Goal: Task Accomplishment & Management: Complete application form

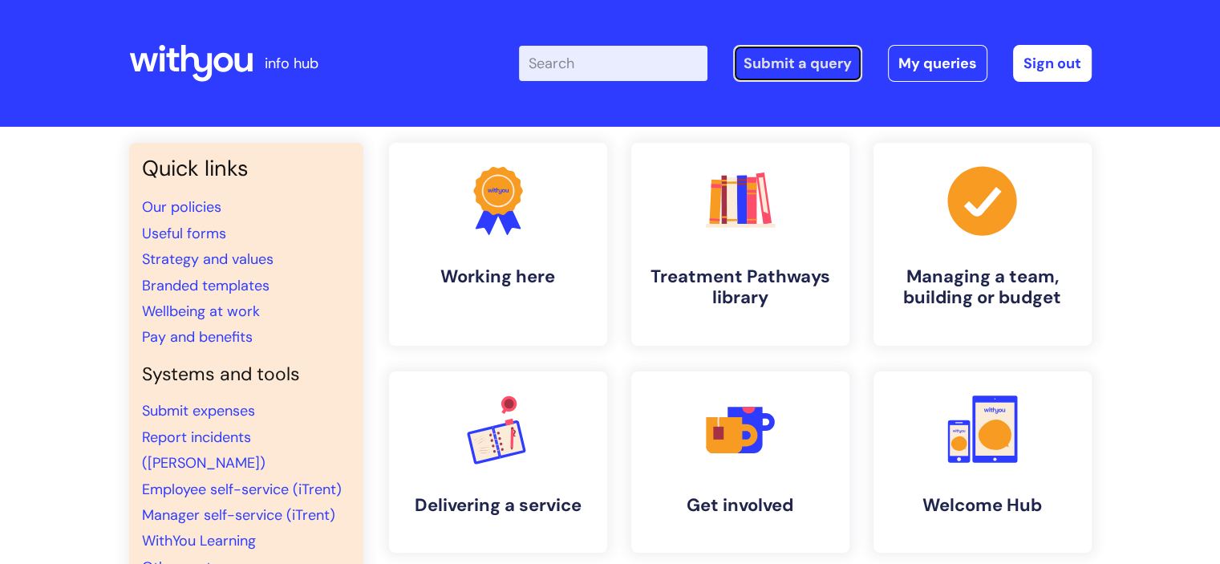
click at [807, 63] on link "Submit a query" at bounding box center [797, 63] width 129 height 37
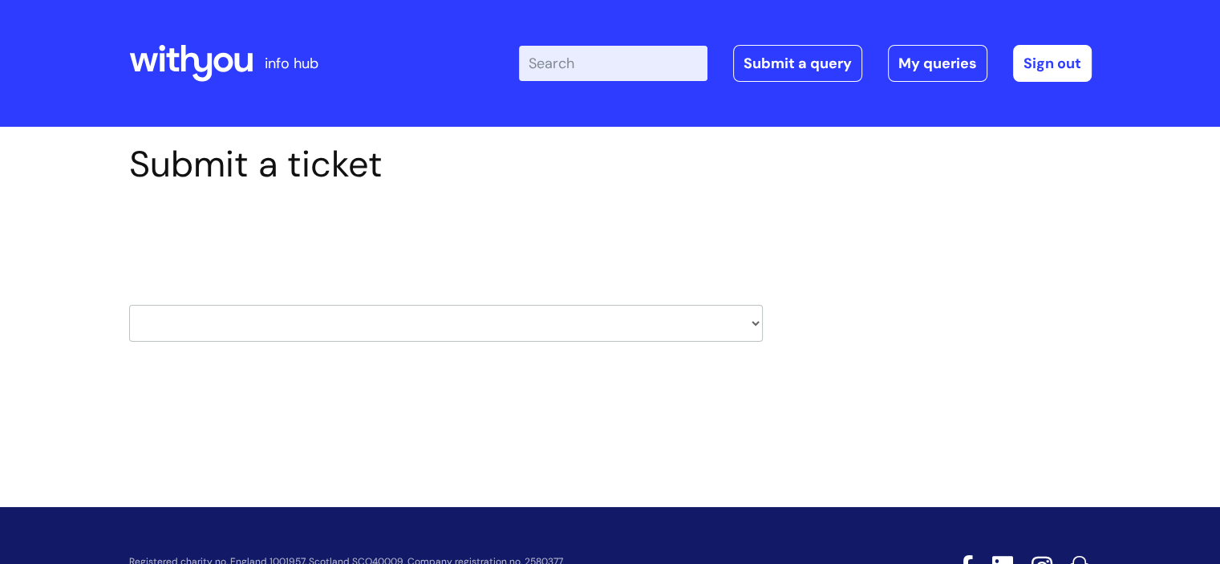
click at [396, 317] on select "HR / People IT and Support Clinical Drug Alerts Finance Accounts Data Support T…" at bounding box center [446, 323] width 634 height 37
select select "it_and_support"
click at [129, 305] on select "HR / People IT and Support Clinical Drug Alerts Finance Accounts Data Support T…" at bounding box center [446, 323] width 634 height 37
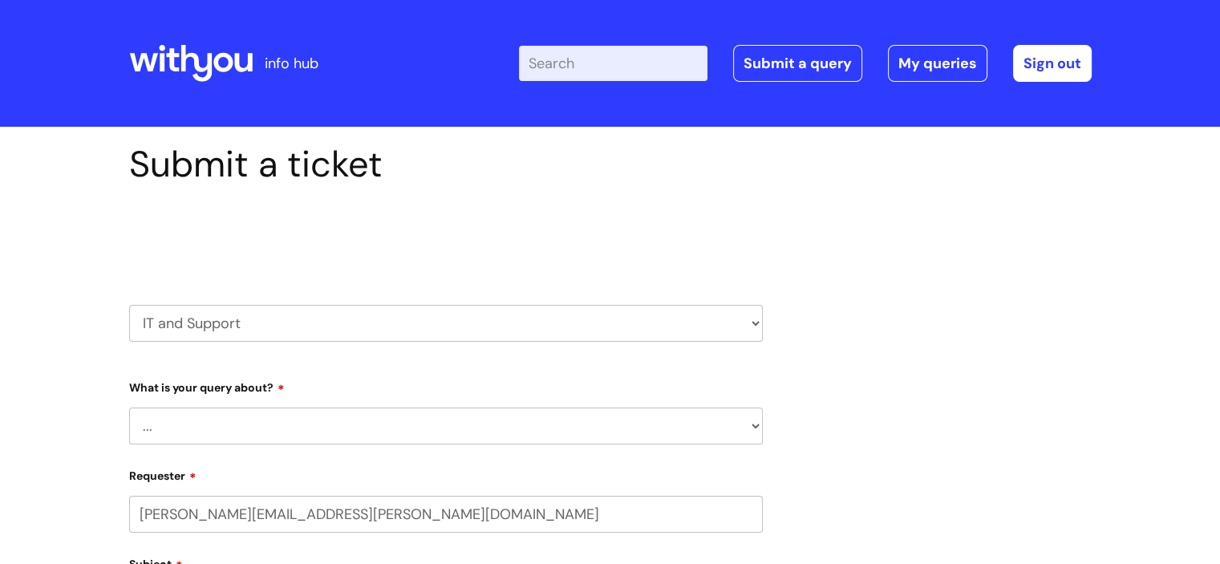
select select "80004157231"
click at [229, 411] on select "... Mobile Phone Reset & MFA Accounts, Starters and Leavers IT Hardware issue I…" at bounding box center [446, 425] width 634 height 37
click at [129, 407] on select "... Mobile Phone Reset & MFA Accounts, Starters and Leavers IT Hardware issue I…" at bounding box center [446, 425] width 634 height 37
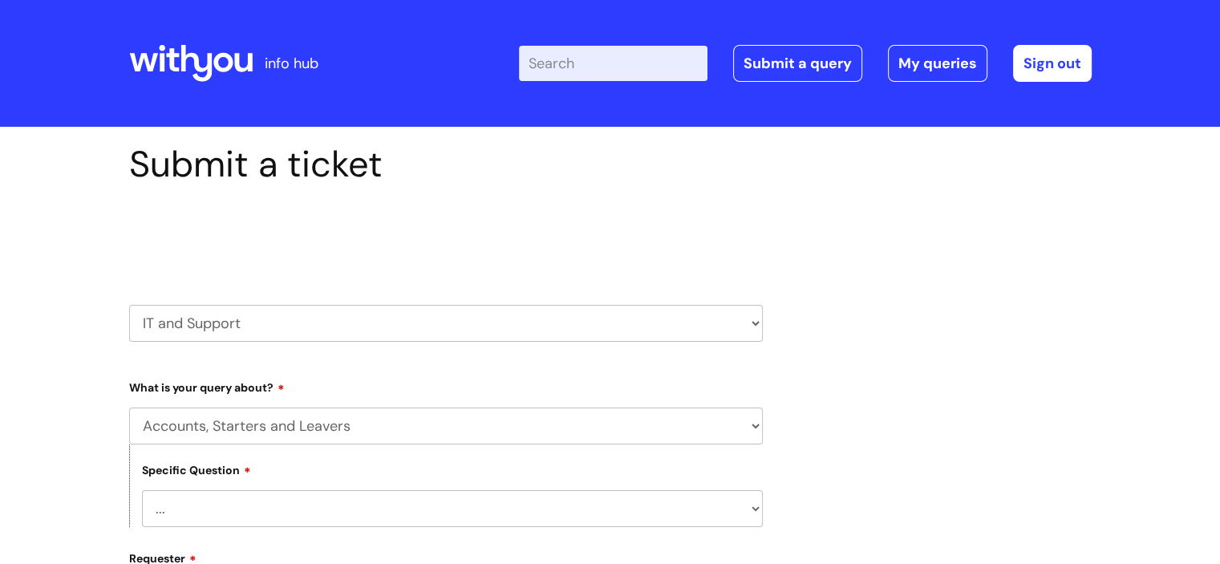
click at [221, 519] on select "... I have a new starter I have a leaver I need to make a change to an account …" at bounding box center [452, 508] width 621 height 37
click at [225, 509] on select "... I have a new starter I have a leaver I need to make a change to an account …" at bounding box center [452, 508] width 621 height 37
click at [231, 432] on select "... Mobile Phone Reset & MFA Accounts, Starters and Leavers IT Hardware issue I…" at bounding box center [446, 425] width 634 height 37
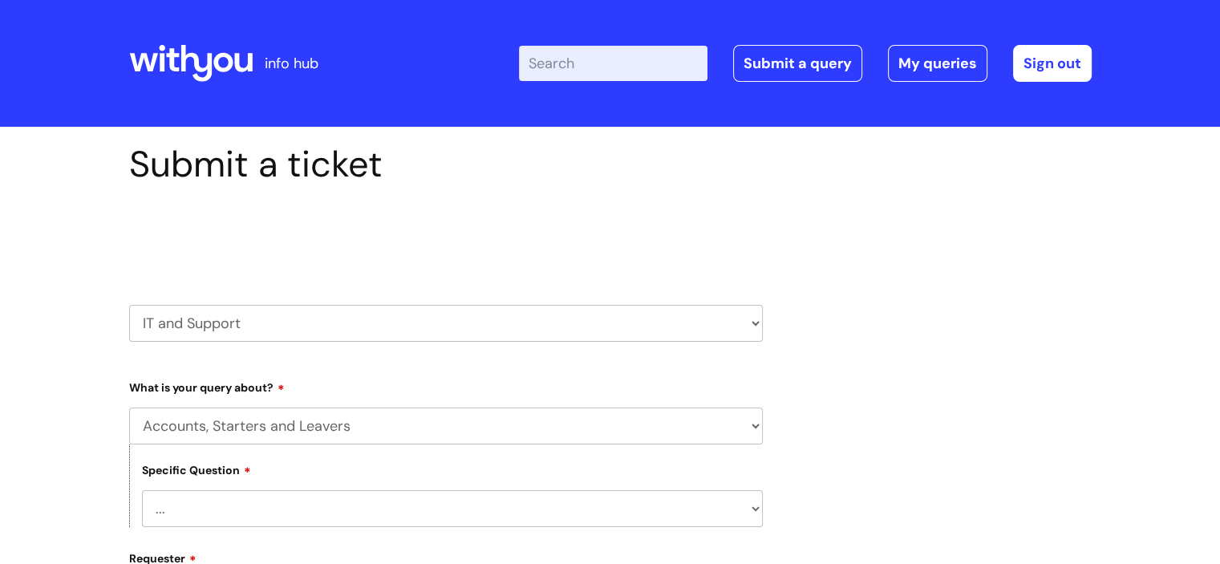
select select "IT Hardware issue"
click at [129, 407] on select "... Mobile Phone Reset & MFA Accounts, Starters and Leavers IT Hardware issue I…" at bounding box center [446, 425] width 634 height 37
click at [209, 498] on select "... I need a new or replacement ... I’m waiting for new or replacement hardware…" at bounding box center [452, 508] width 621 height 37
select select "I need to return IT equipment"
click at [142, 490] on select "... I need a new or replacement ... I’m waiting for new or replacement hardware…" at bounding box center [452, 508] width 621 height 37
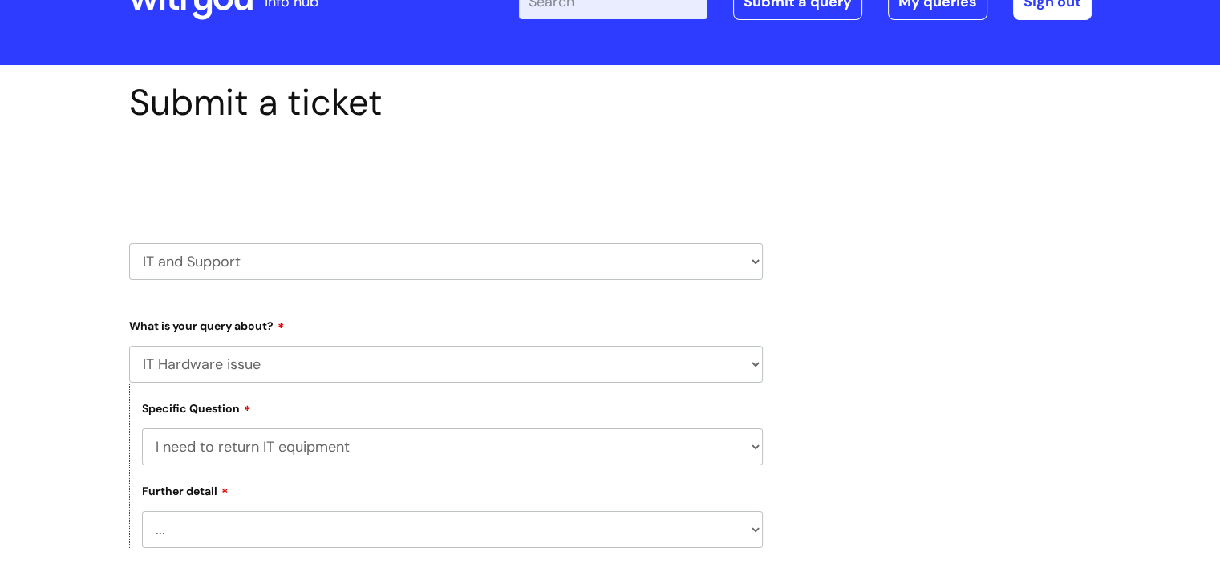
scroll to position [160, 0]
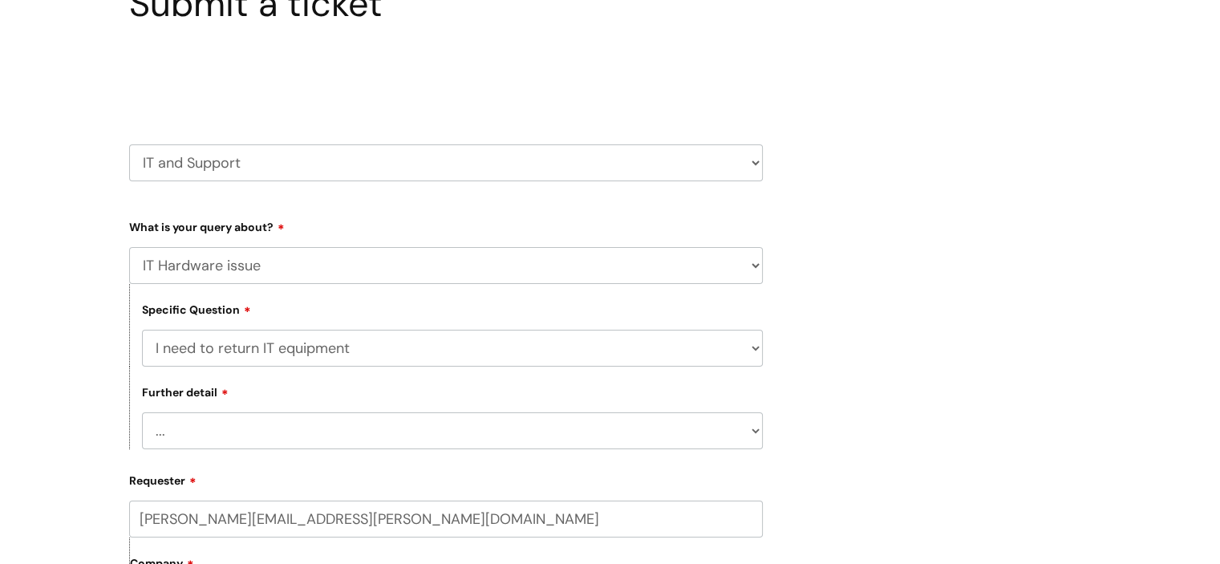
click at [206, 411] on div "Further detail ... I’ve got a leaver’s laptop or mobile to return I’ve got spar…" at bounding box center [446, 408] width 634 height 83
click at [202, 419] on select "... I’ve got a leaver’s laptop or mobile to return I’ve got spare IT equipment …" at bounding box center [452, 430] width 621 height 37
select select "I’ve got spare IT equipment return"
click at [142, 413] on select "... I’ve got a leaver’s laptop or mobile to return I’ve got spare IT equipment …" at bounding box center [452, 430] width 621 height 37
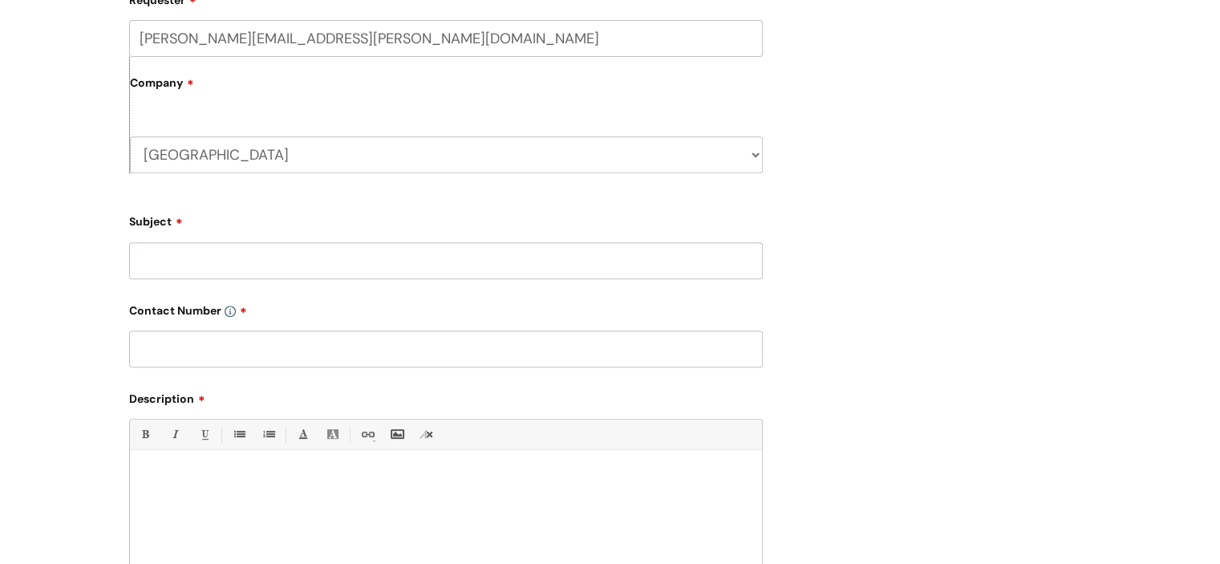
scroll to position [642, 0]
click at [180, 262] on input "Subject" at bounding box center [446, 259] width 634 height 37
type input "S"
type input "Faulty laptop"
type input "n/a"
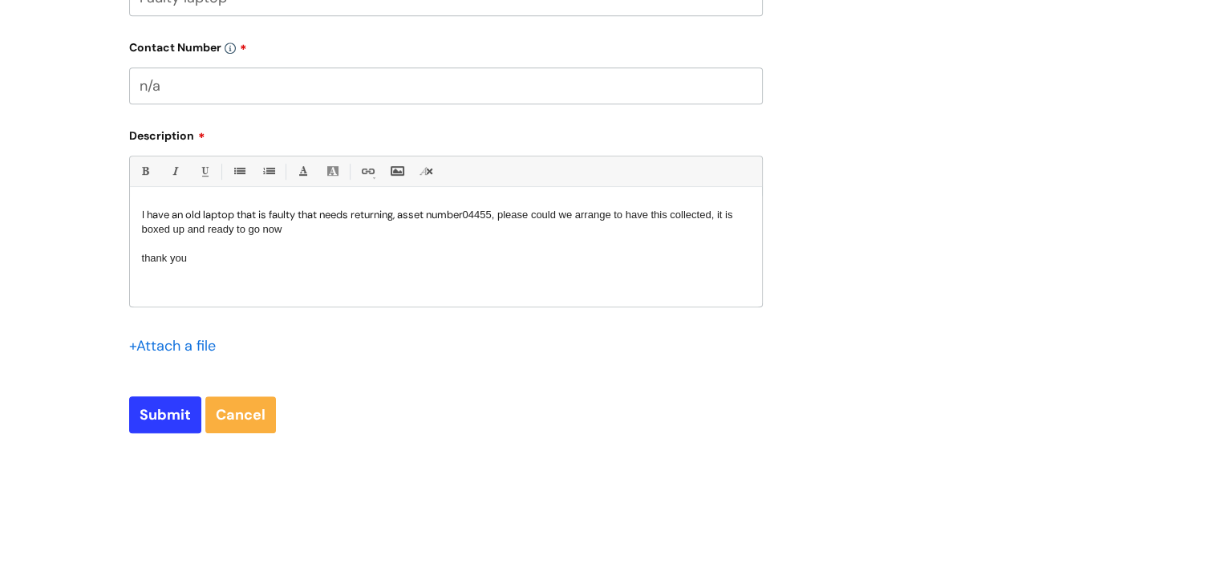
scroll to position [1043, 0]
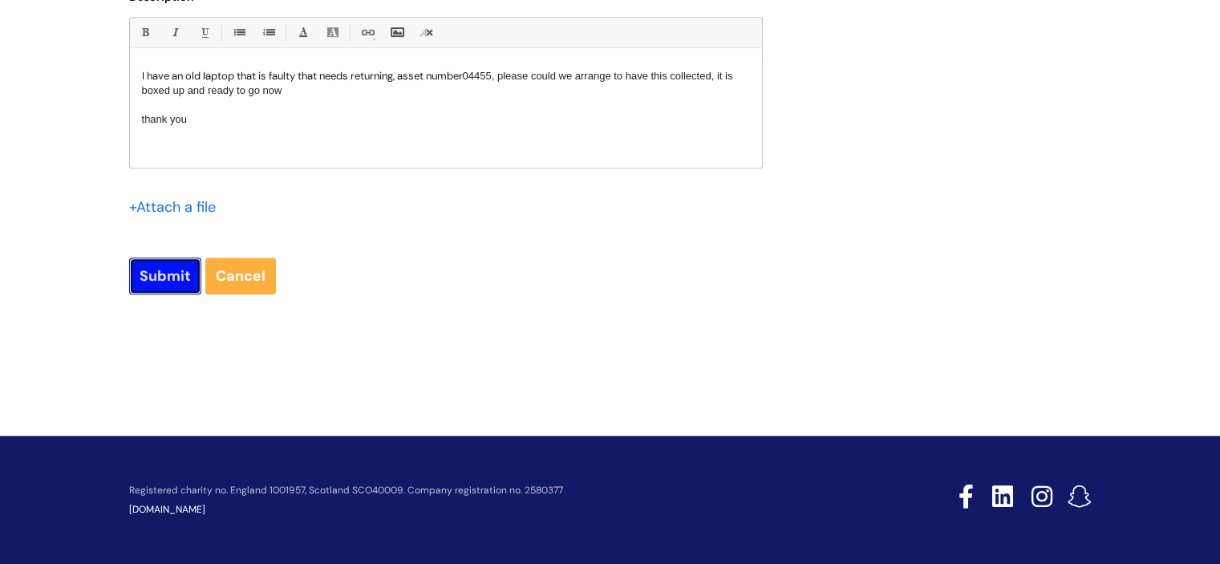
click at [184, 266] on input "Submit" at bounding box center [165, 275] width 72 height 37
type input "Please Wait..."
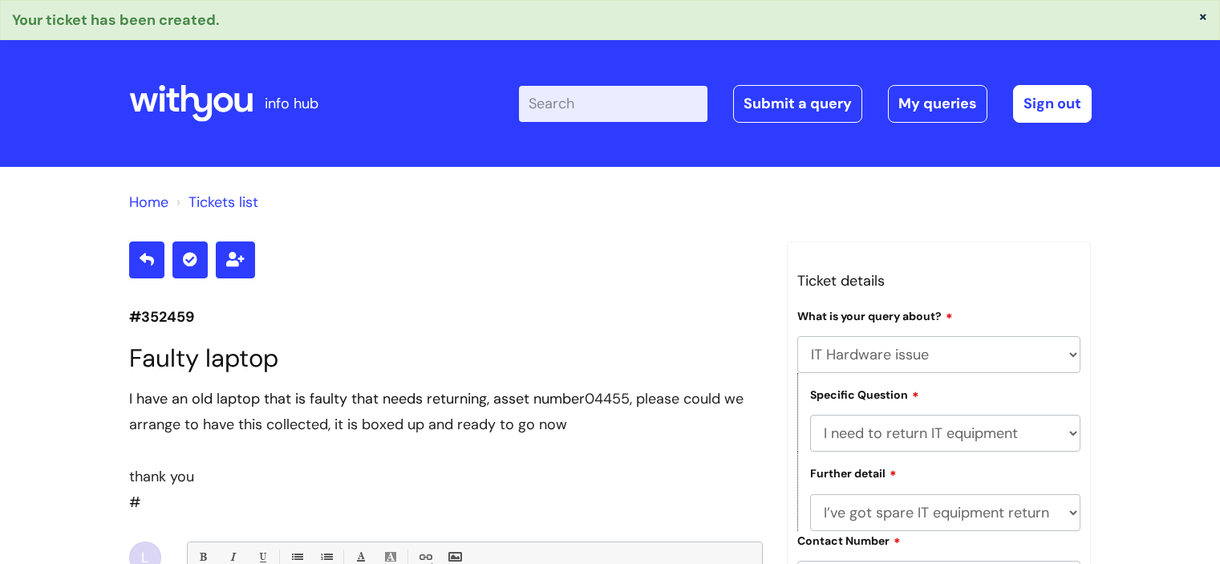
select select "IT Hardware issue"
select select "I need to return IT equipment"
select select "I’ve got spare IT equipment return"
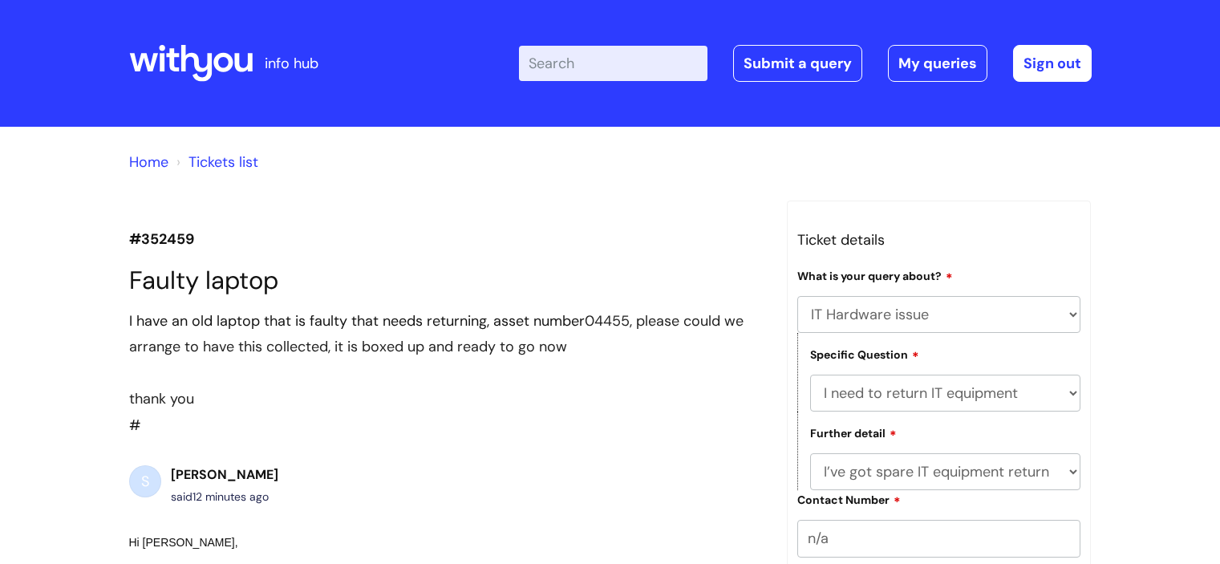
select select "IT Hardware issue"
select select "I need to return IT equipment"
select select "I’ve got spare IT equipment return"
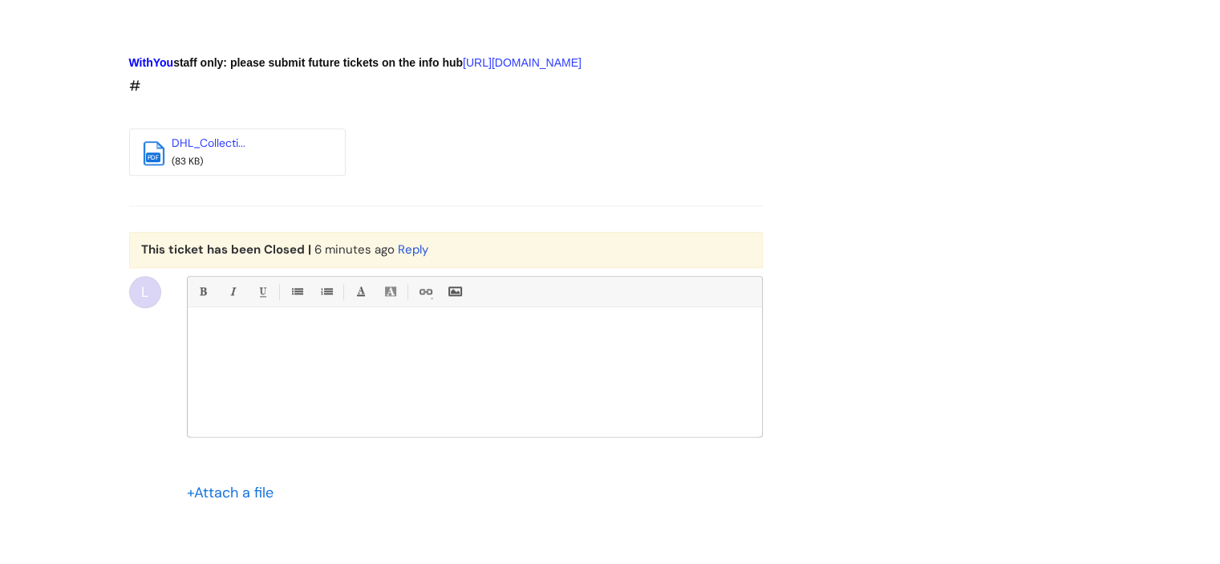
scroll to position [1799, 0]
